Goal: Obtain resource: Obtain resource

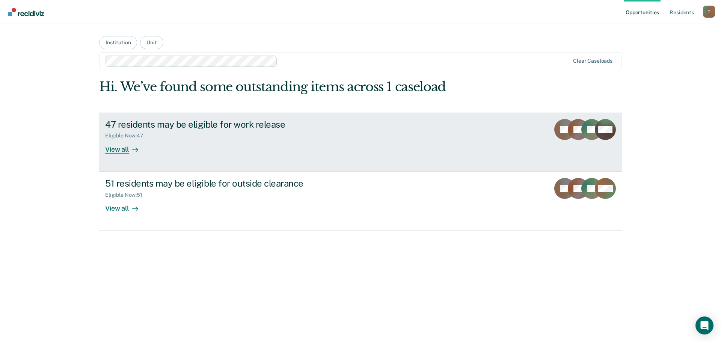
click at [119, 150] on div "View all" at bounding box center [126, 146] width 42 height 15
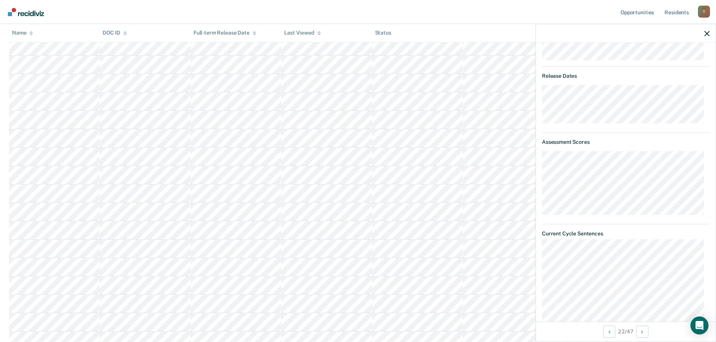
scroll to position [150, 0]
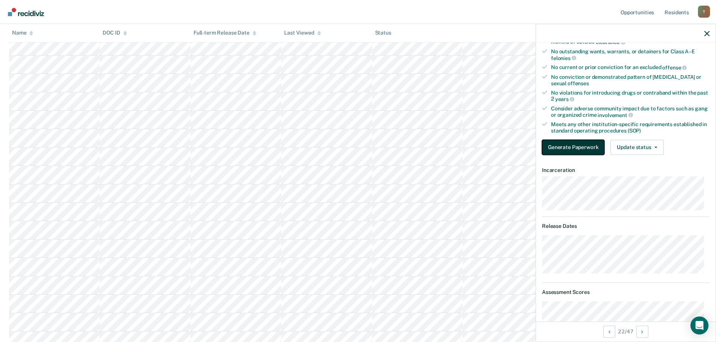
click at [562, 145] on button "Generate Paperwork" at bounding box center [573, 147] width 62 height 15
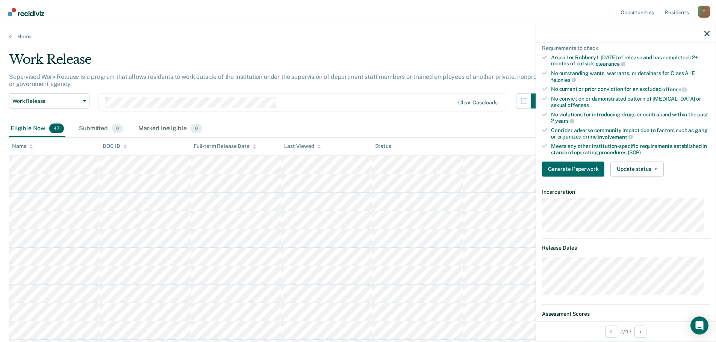
scroll to position [0, 0]
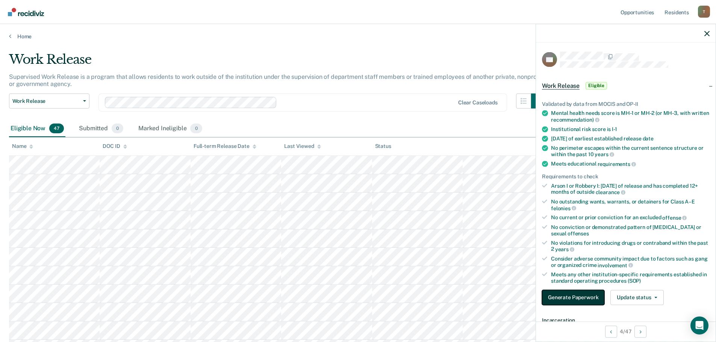
click at [566, 299] on button "Generate Paperwork" at bounding box center [573, 297] width 62 height 15
